Goal: Information Seeking & Learning: Learn about a topic

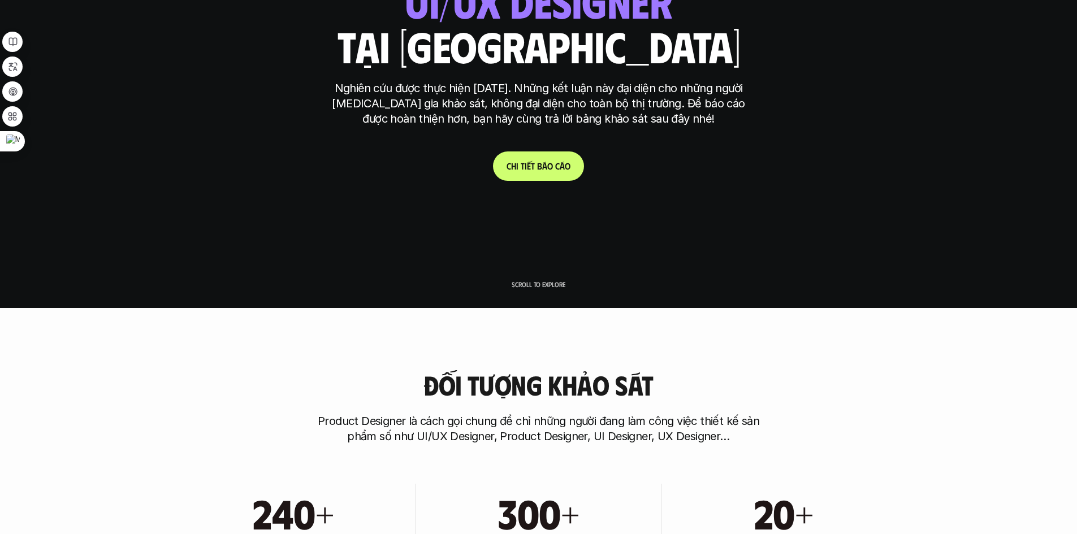
scroll to position [509, 0]
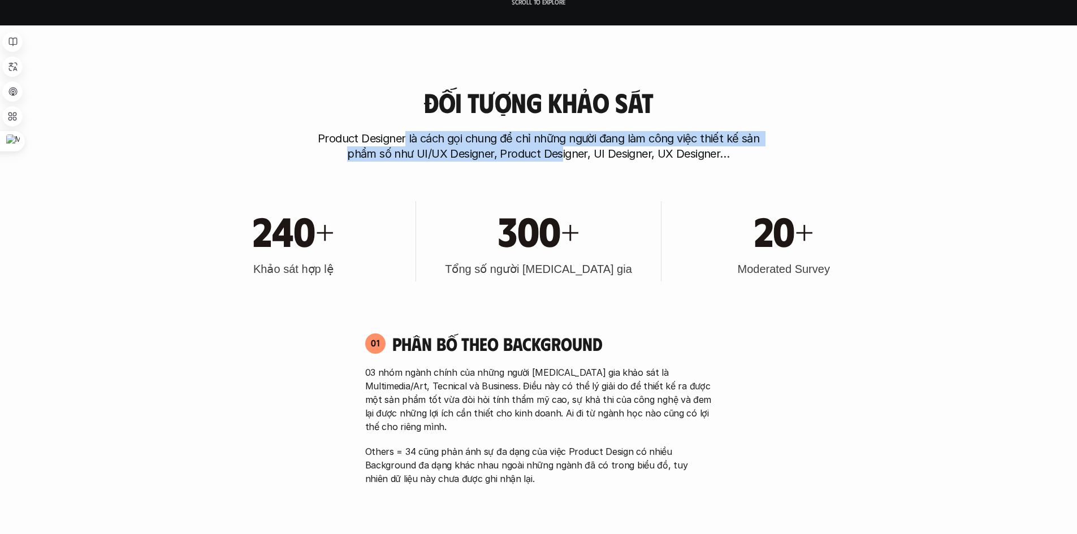
drag, startPoint x: 405, startPoint y: 135, endPoint x: 560, endPoint y: 152, distance: 155.3
click at [560, 152] on p "Product Designer là cách gọi chung để chỉ những người đang làm công việc thiết …" at bounding box center [539, 146] width 452 height 31
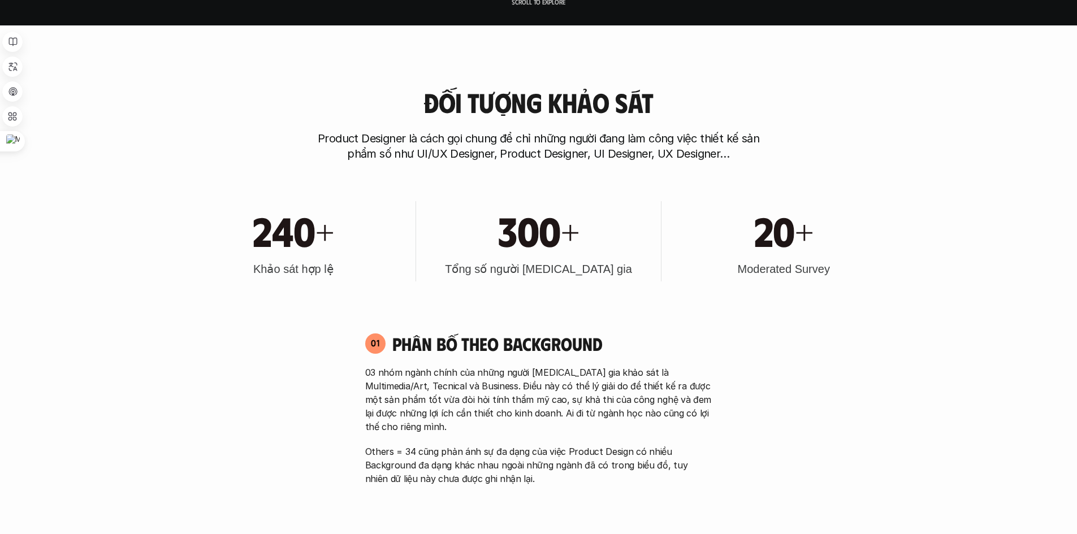
click at [553, 120] on div "Đối tượng khảo sát Product Designer là cách gọi chung để chỉ những người đang l…" at bounding box center [539, 125] width 724 height 74
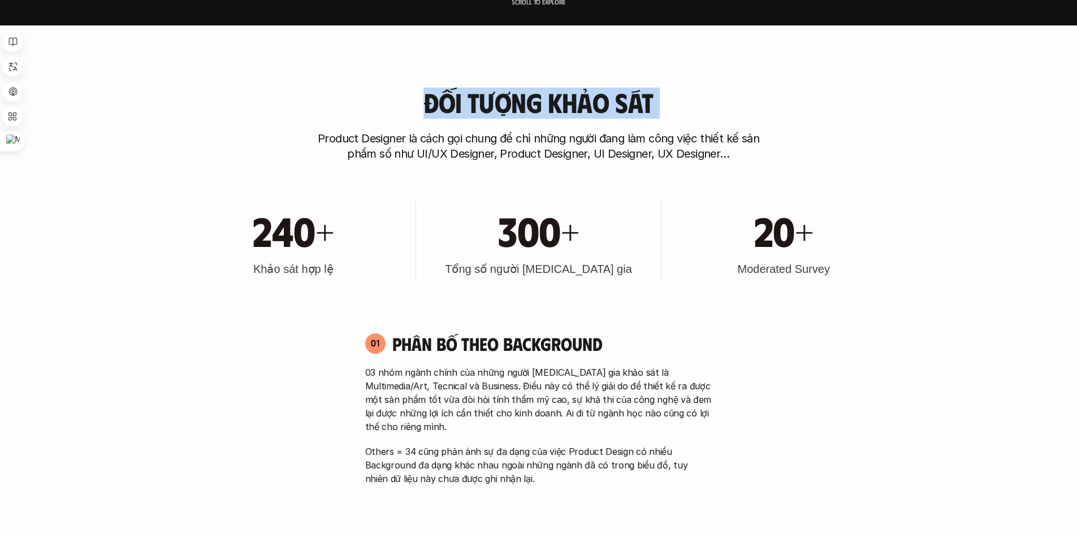
click at [553, 120] on div "Đối tượng khảo sát Product Designer là cách gọi chung để chỉ những người đang l…" at bounding box center [539, 125] width 724 height 74
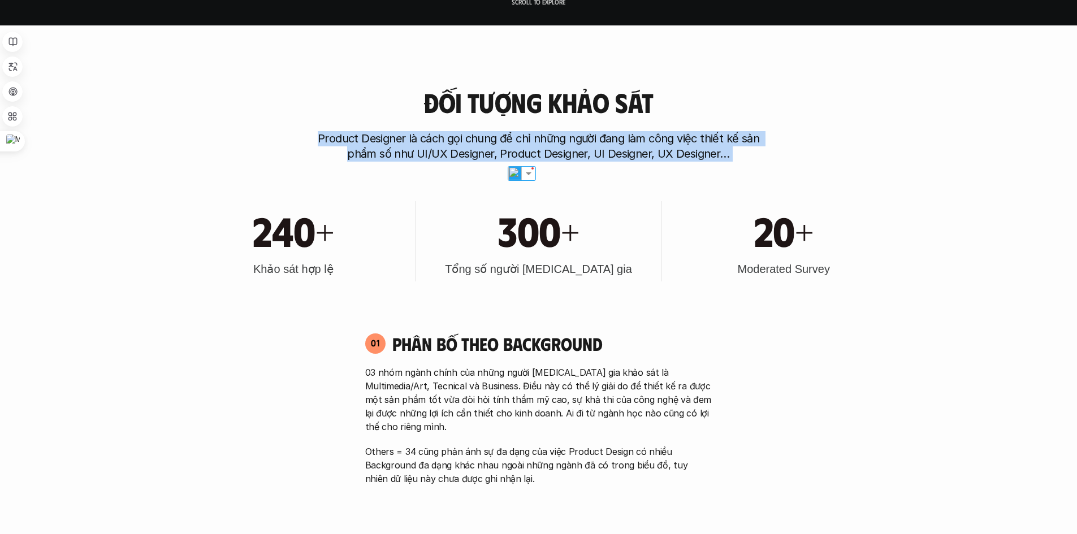
click at [670, 116] on div "Đối tượng khảo sát Product Designer là cách gọi chung để chỉ những người đang l…" at bounding box center [539, 125] width 724 height 74
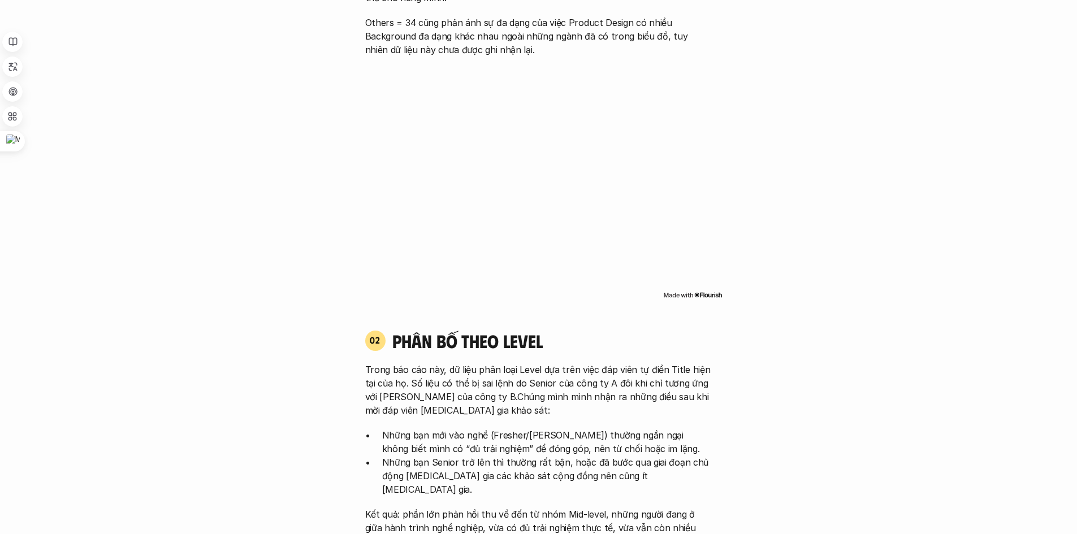
scroll to position [961, 0]
